Goal: Complete application form

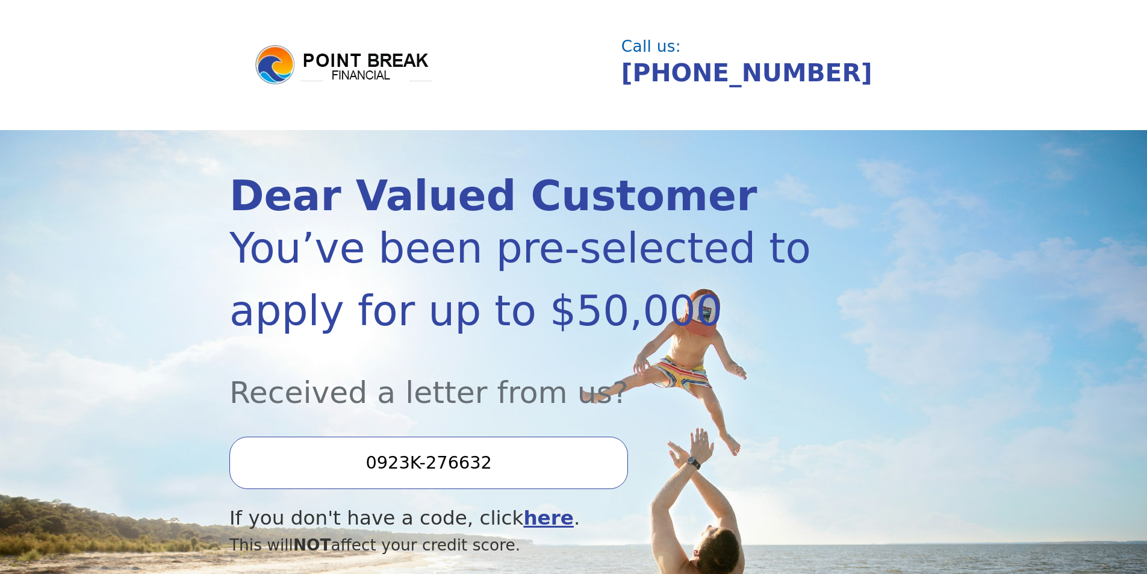
click at [489, 471] on input "0923K-276632" at bounding box center [428, 462] width 398 height 52
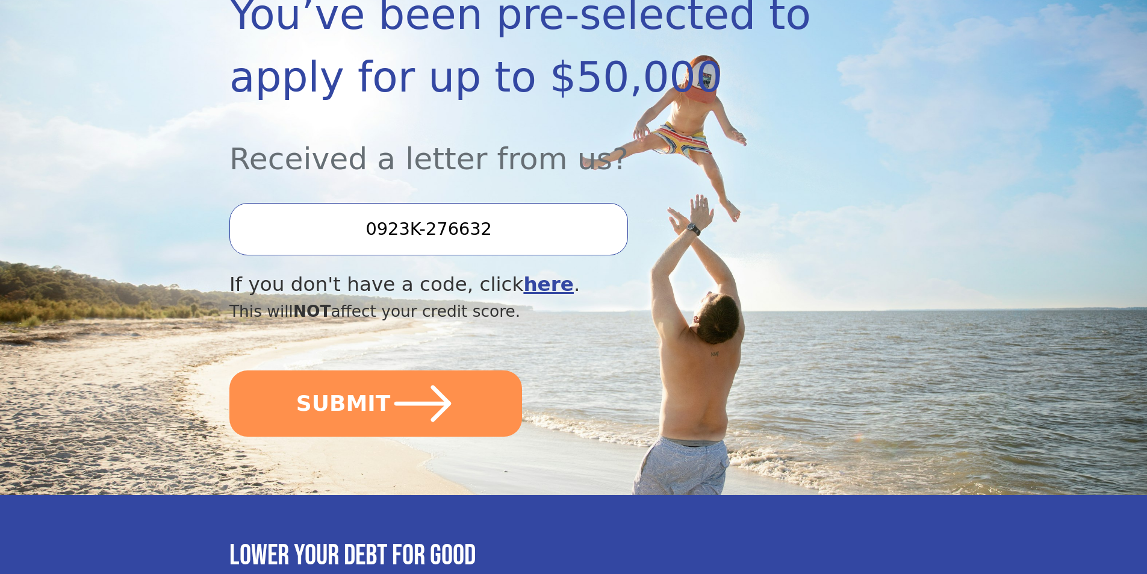
scroll to position [241, 0]
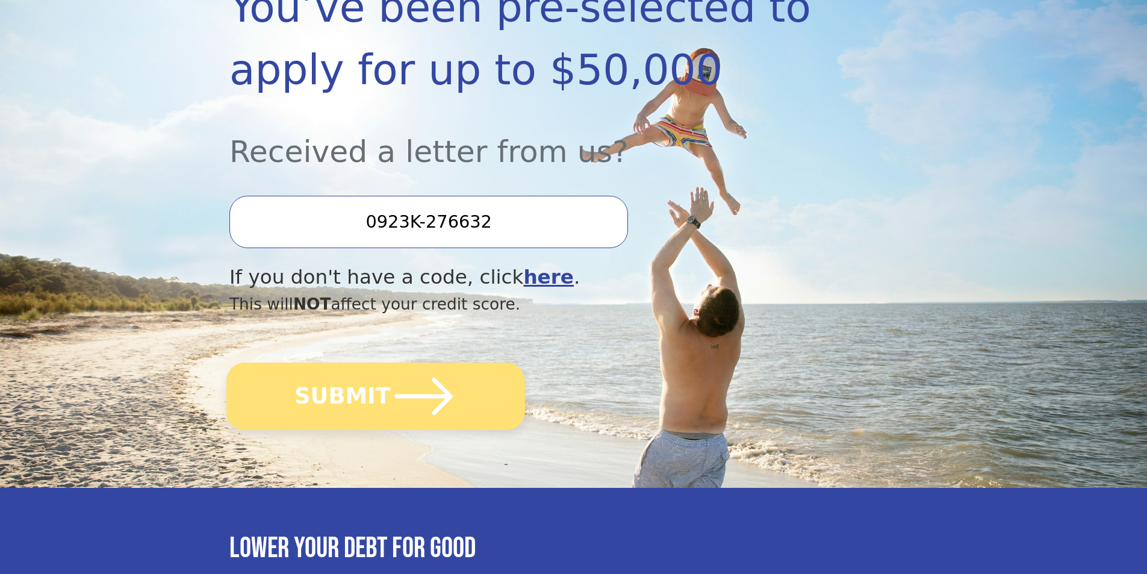
click at [430, 409] on icon "submit" at bounding box center [424, 395] width 58 height 37
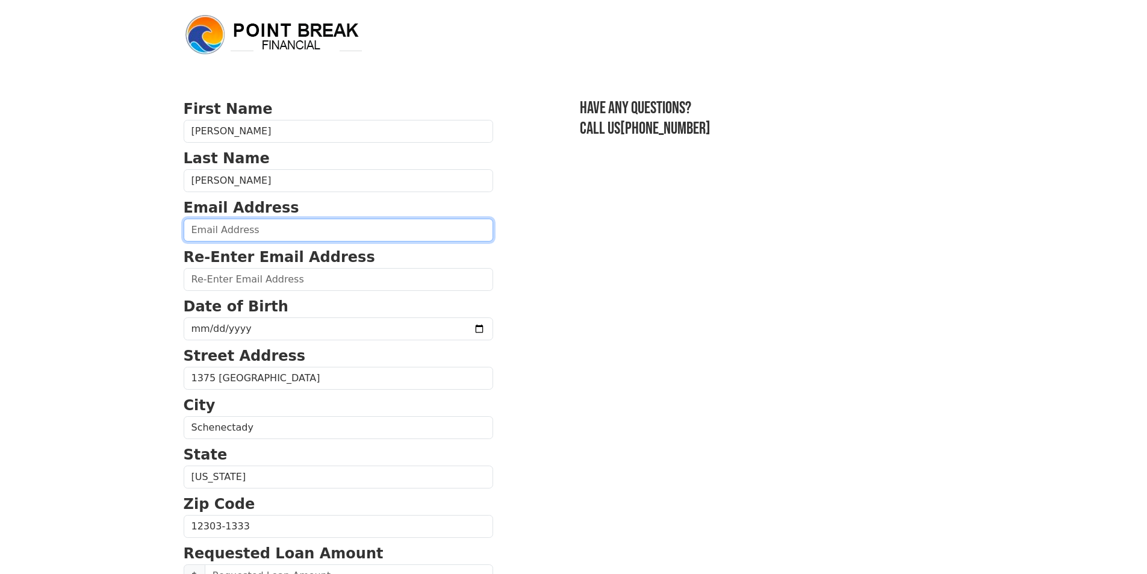
click at [259, 241] on input "email" at bounding box center [338, 229] width 309 height 23
type input "dmvignola@gmail.com"
type input "(518) 949-1122"
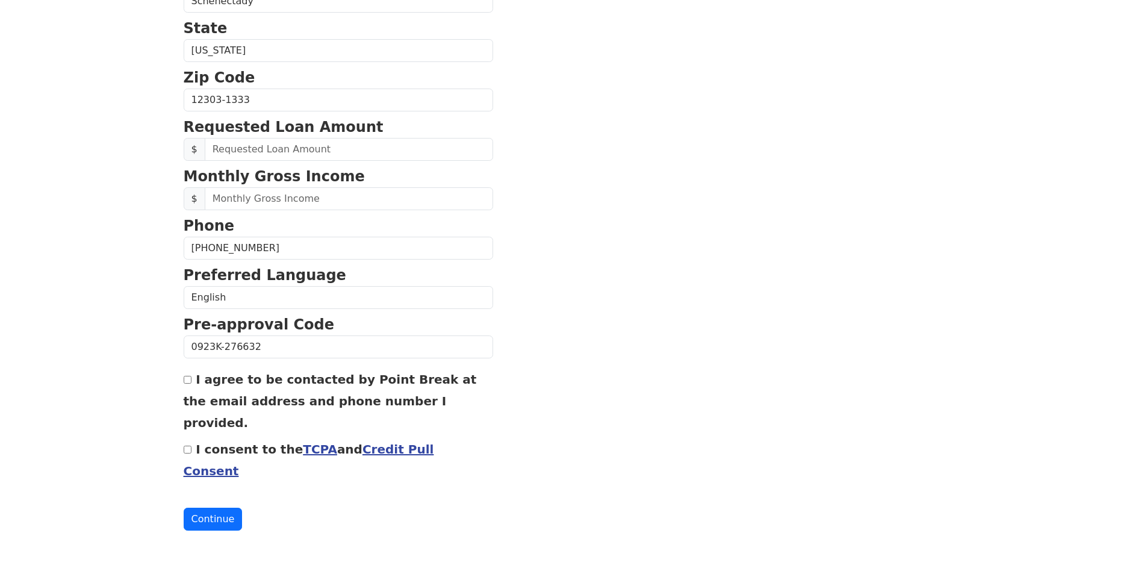
scroll to position [470, 0]
drag, startPoint x: 256, startPoint y: 178, endPoint x: 208, endPoint y: 177, distance: 47.6
click at [208, 161] on div "$" at bounding box center [338, 149] width 309 height 23
type input "4,000.00"
click at [232, 210] on input "text" at bounding box center [349, 198] width 288 height 23
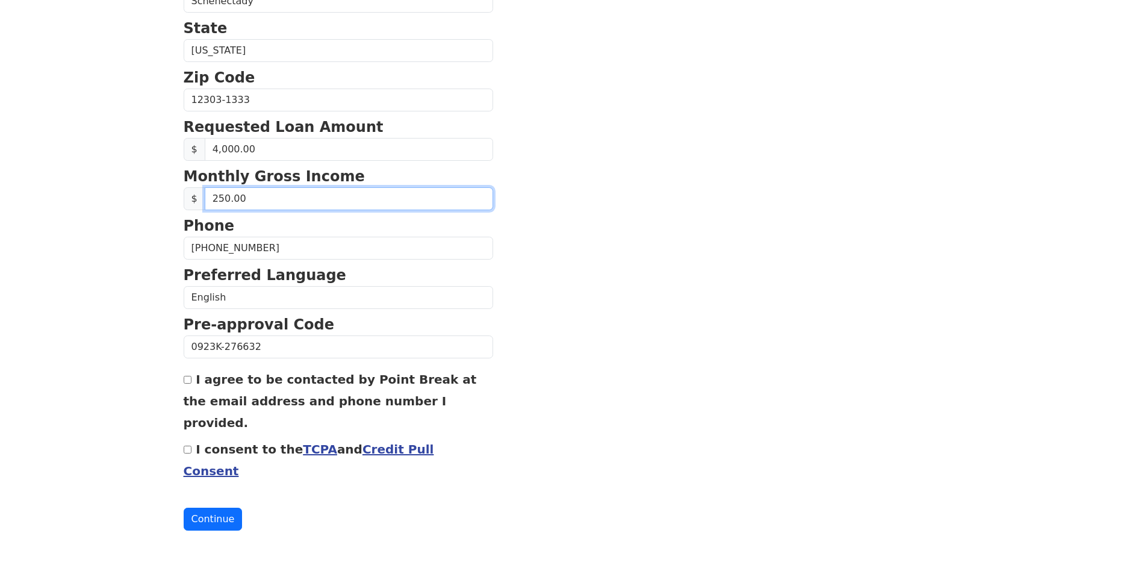
type input "2,500.00"
click at [190, 376] on input "I agree to be contacted by Point Break at the email address and phone number I …" at bounding box center [188, 380] width 8 height 8
checkbox input "true"
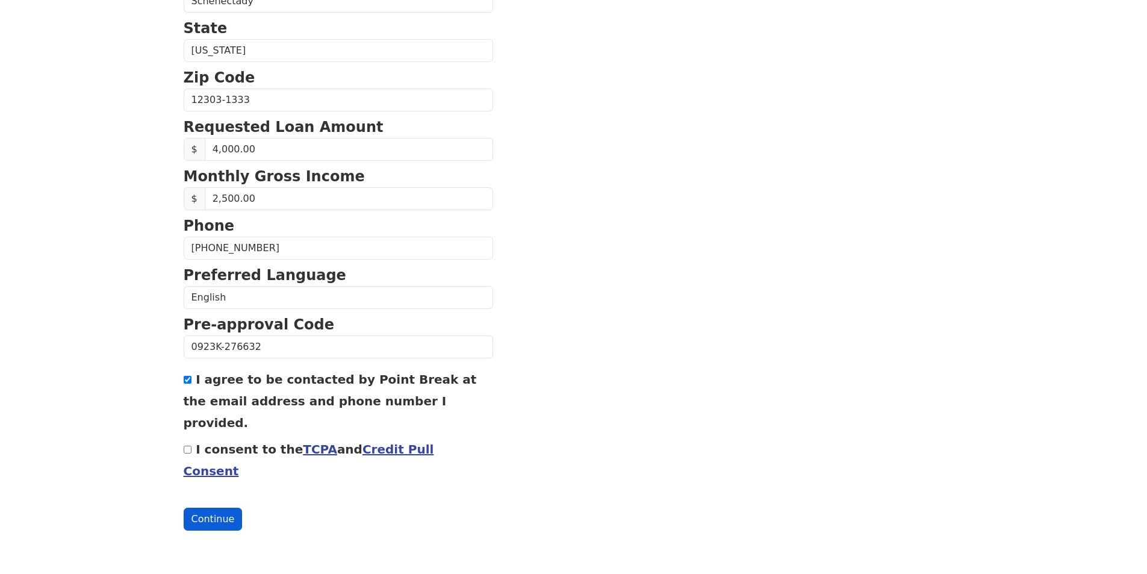
click at [205, 522] on button "Continue" at bounding box center [213, 518] width 59 height 23
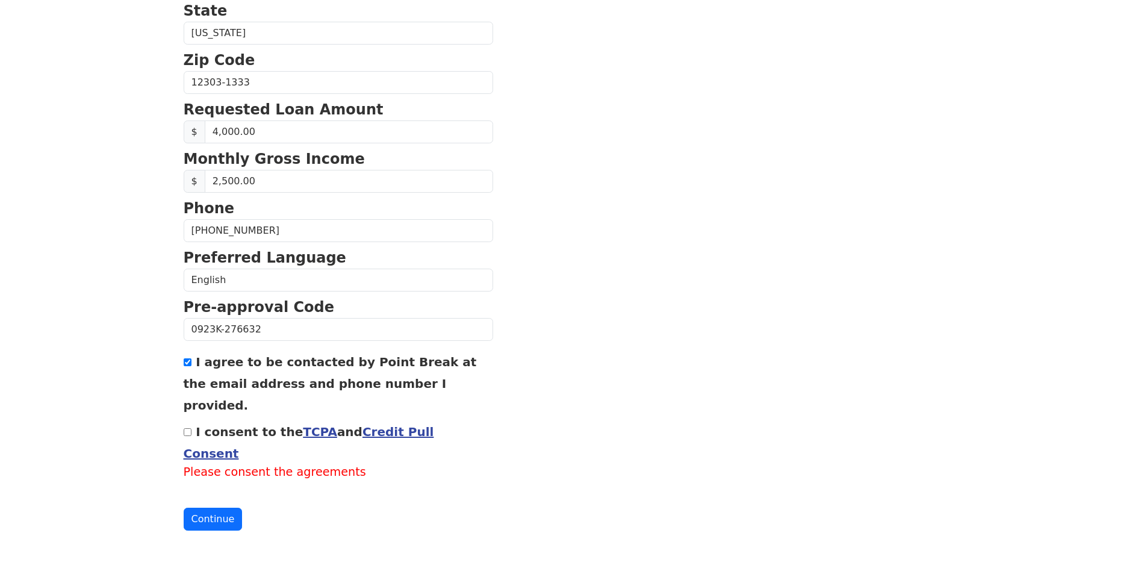
click at [329, 439] on link "TCPA" at bounding box center [320, 431] width 34 height 14
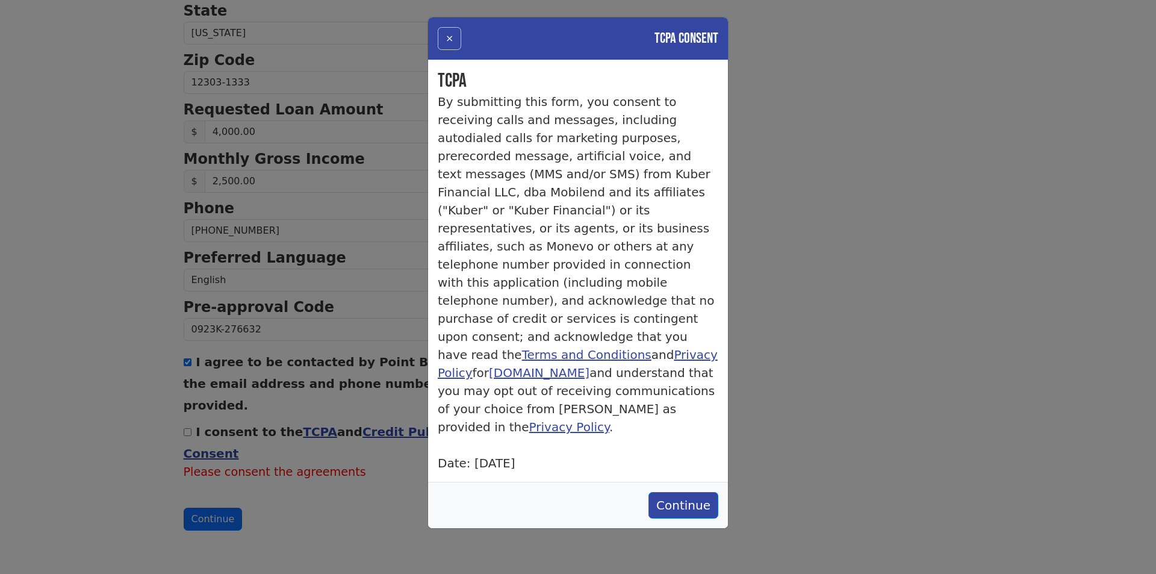
click at [450, 46] on button "×" at bounding box center [449, 38] width 23 height 23
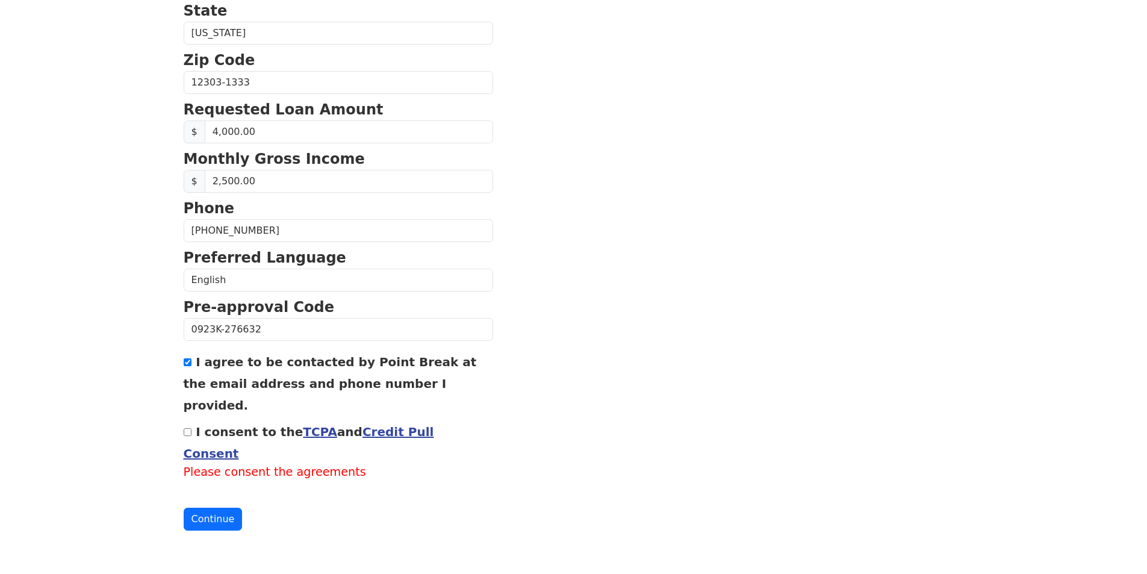
click at [188, 436] on input "I consent to the TCPA and Credit Pull Consent" at bounding box center [188, 432] width 8 height 8
checkbox input "true"
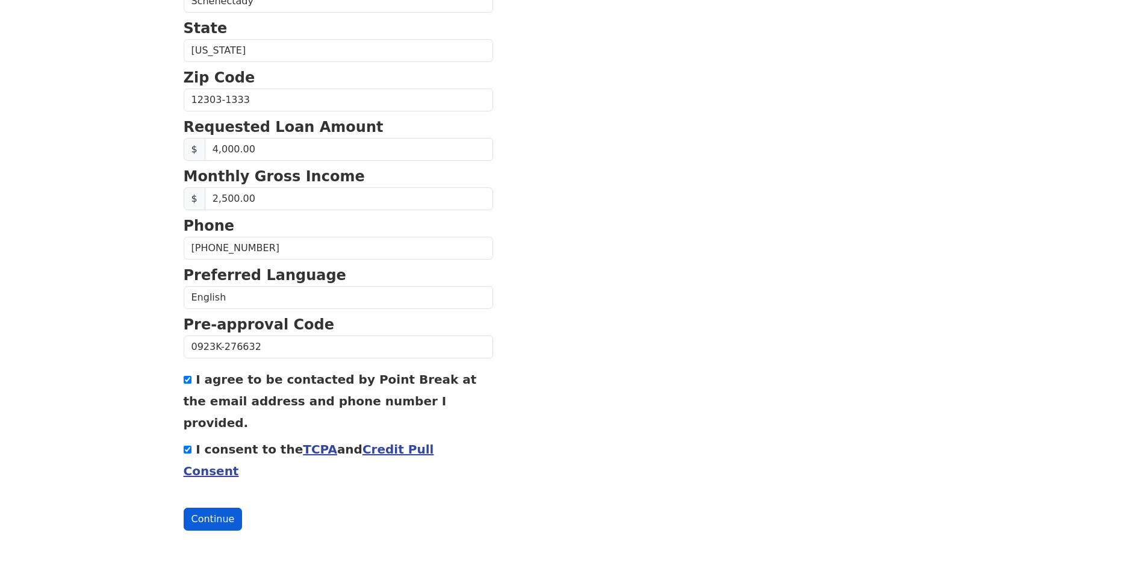
click at [202, 518] on button "Continue" at bounding box center [213, 518] width 59 height 23
click at [206, 516] on button "Continue" at bounding box center [213, 518] width 59 height 23
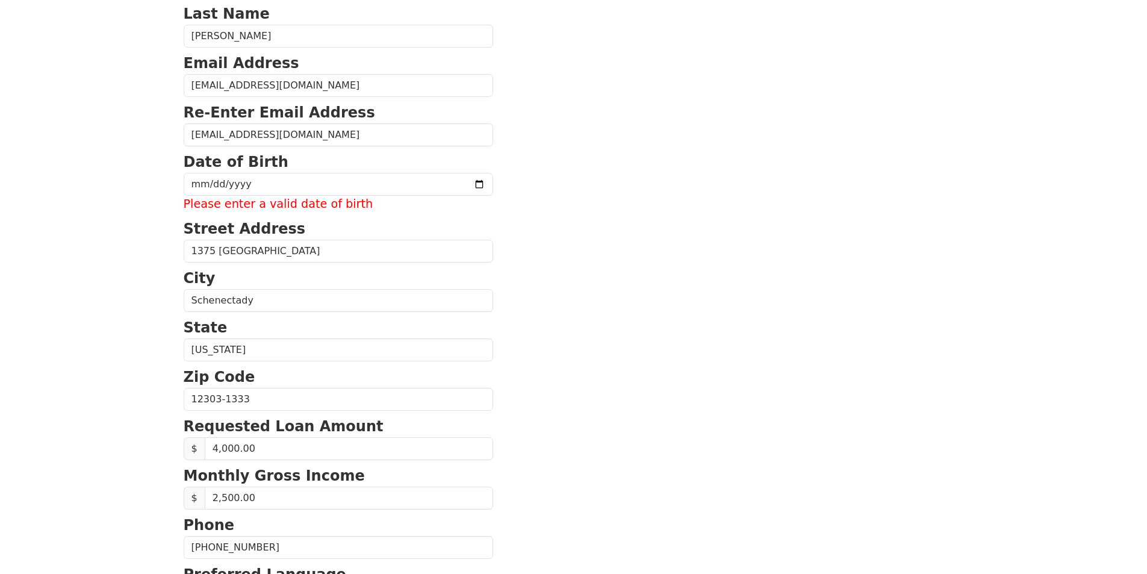
scroll to position [140, 0]
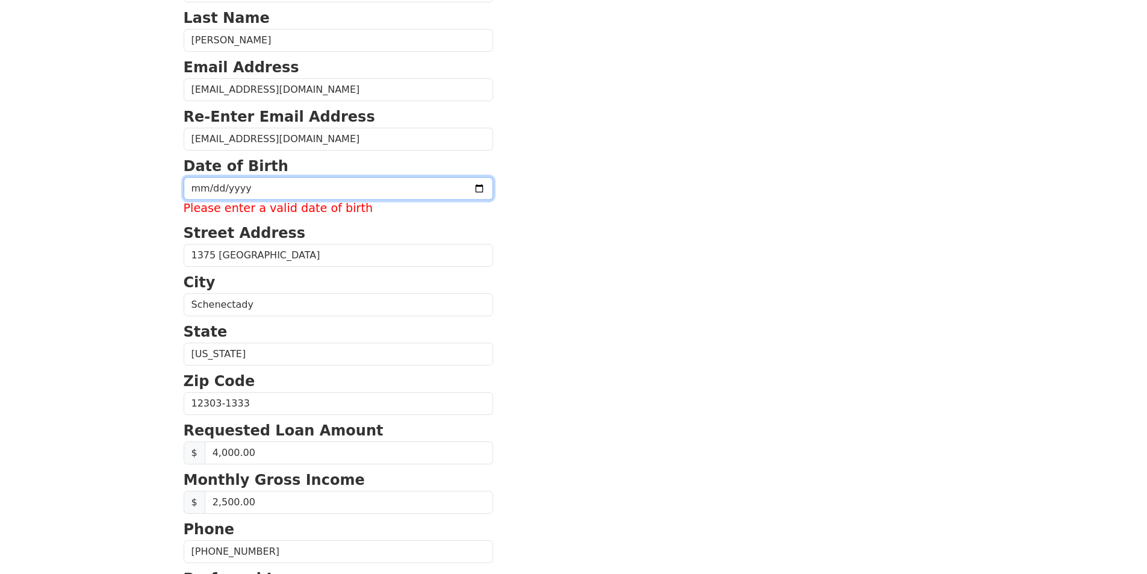
click at [198, 200] on input "date" at bounding box center [338, 188] width 309 height 23
type input "1966-08-06"
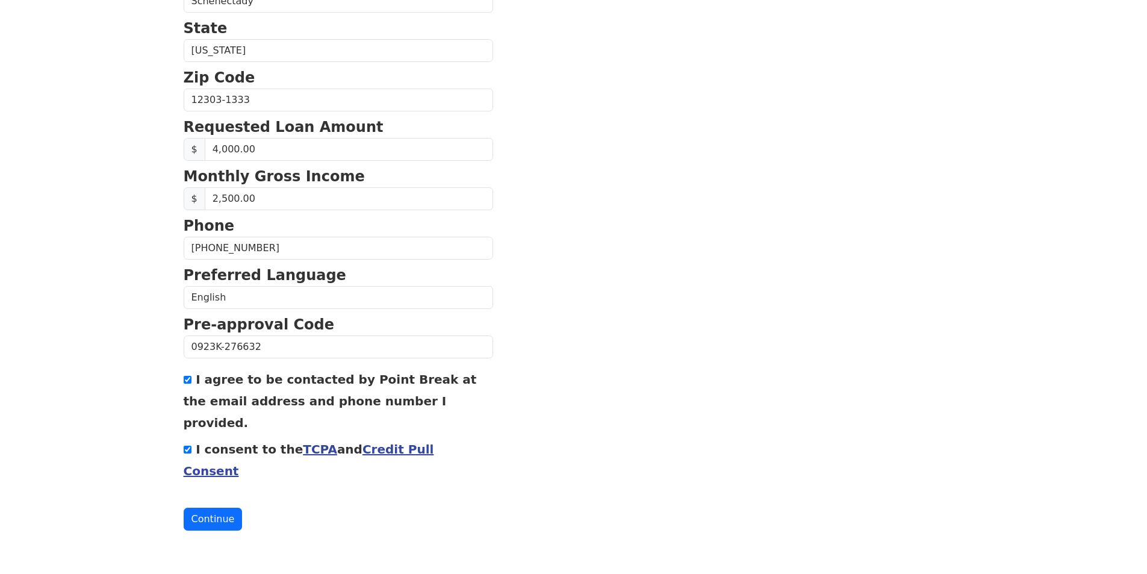
scroll to position [540, 0]
click at [224, 515] on button "Continue" at bounding box center [213, 518] width 59 height 23
